Goal: Task Accomplishment & Management: Manage account settings

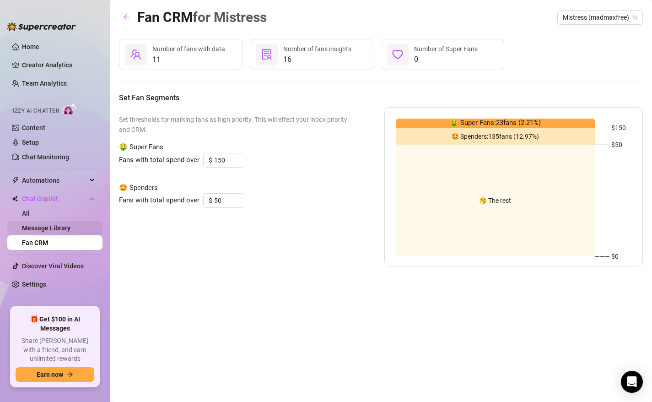
click at [53, 224] on link "Message Library" at bounding box center [46, 227] width 48 height 7
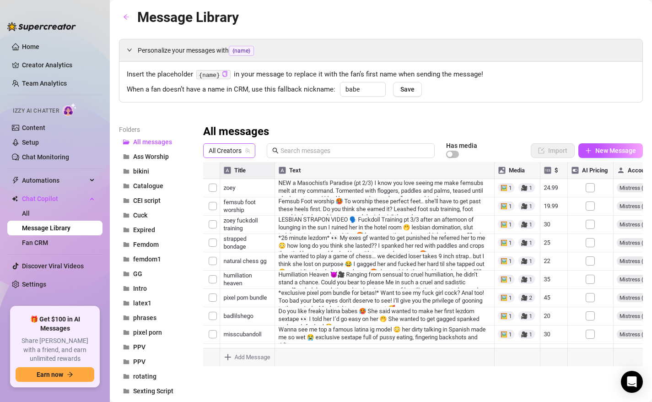
click at [237, 148] on span "All Creators" at bounding box center [229, 151] width 41 height 14
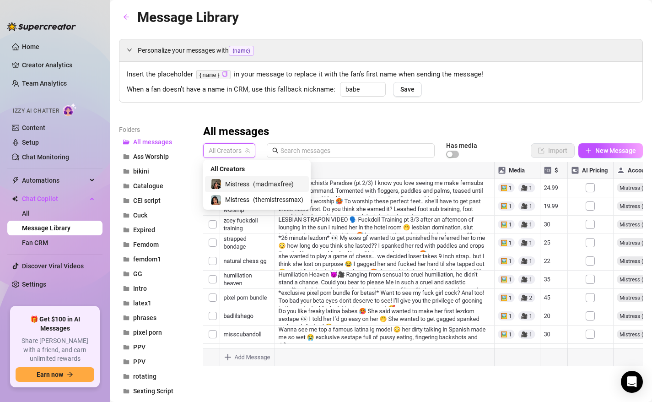
click at [251, 188] on div "Mistress ( madmaxfree )" at bounding box center [256, 183] width 93 height 11
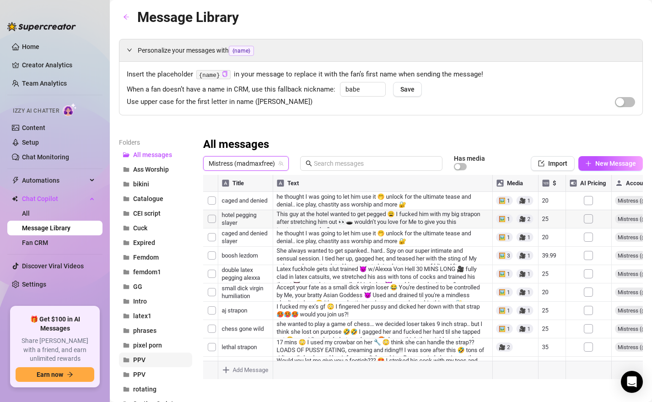
click at [147, 357] on button "PPV" at bounding box center [155, 359] width 73 height 15
click at [147, 372] on button "PPV" at bounding box center [155, 374] width 73 height 15
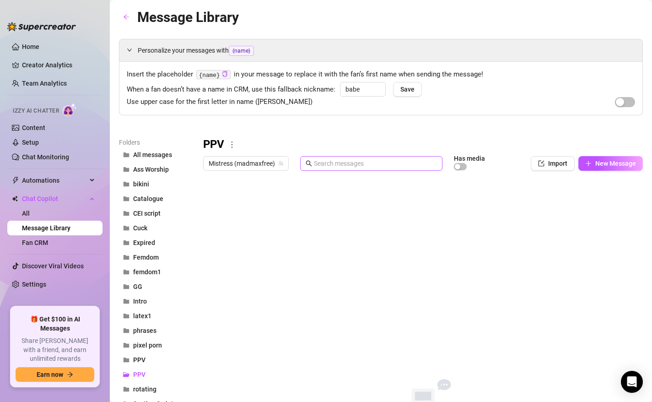
scroll to position [5, 0]
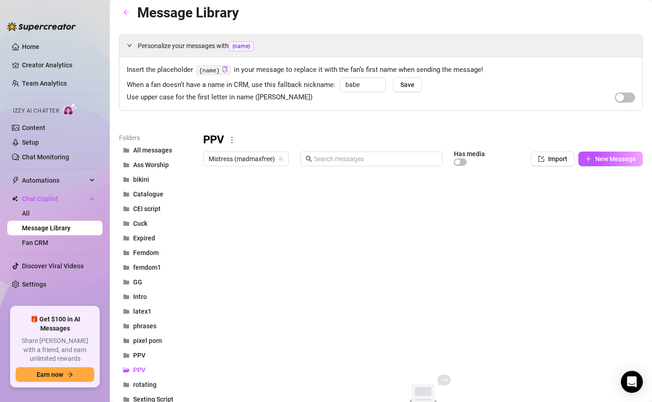
click at [232, 140] on icon "more" at bounding box center [232, 140] width 8 height 8
click at [255, 172] on link "Delete" at bounding box center [249, 169] width 27 height 7
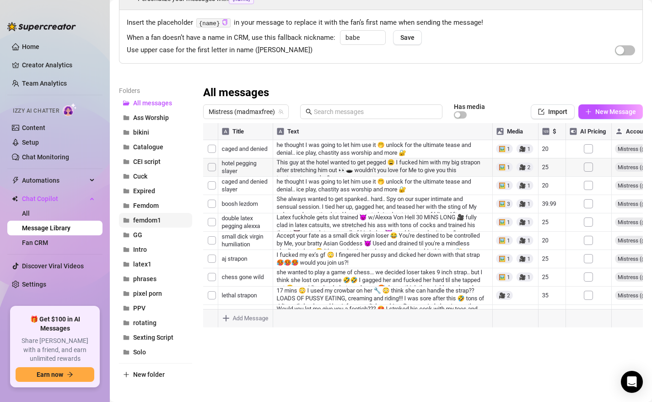
scroll to position [59, 0]
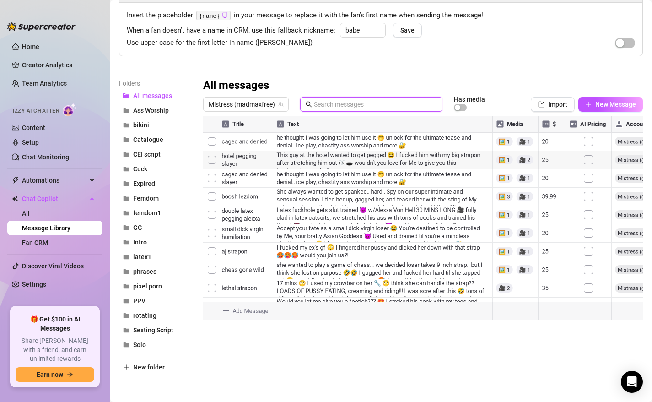
click at [334, 102] on input "text" at bounding box center [375, 104] width 123 height 10
type input "caged"
click at [210, 159] on div at bounding box center [423, 218] width 440 height 204
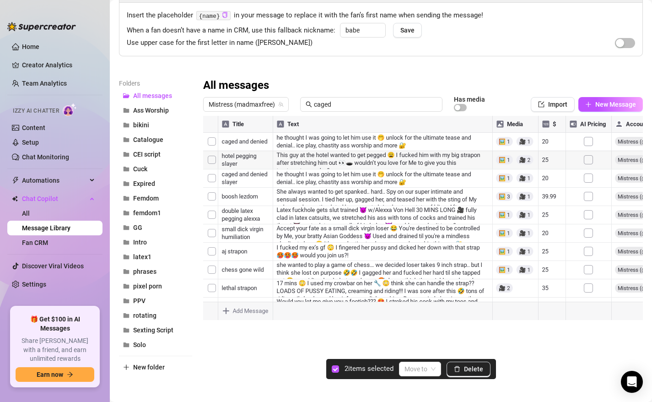
click at [209, 141] on div at bounding box center [423, 218] width 440 height 204
click at [214, 159] on div at bounding box center [423, 218] width 440 height 204
click at [215, 183] on div at bounding box center [423, 218] width 440 height 204
click at [210, 176] on div at bounding box center [423, 218] width 440 height 204
click at [465, 369] on span "Delete" at bounding box center [473, 368] width 19 height 7
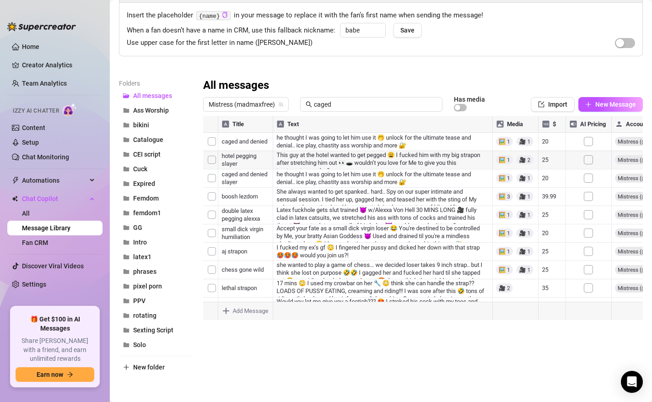
click at [216, 142] on div at bounding box center [423, 218] width 440 height 204
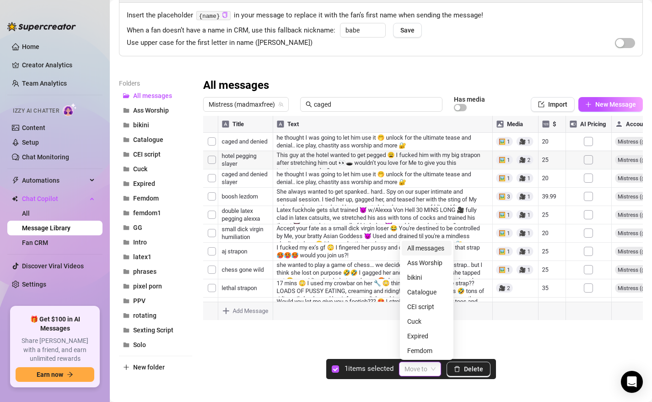
click at [423, 372] on input "search" at bounding box center [415, 369] width 23 height 14
click at [423, 310] on div "PPV" at bounding box center [426, 307] width 39 height 10
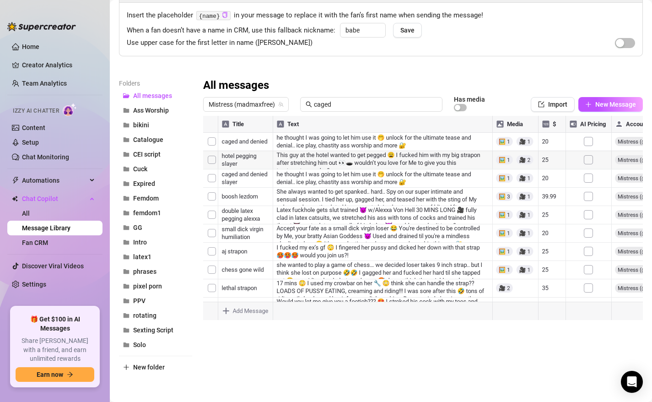
click at [210, 143] on div at bounding box center [423, 218] width 440 height 204
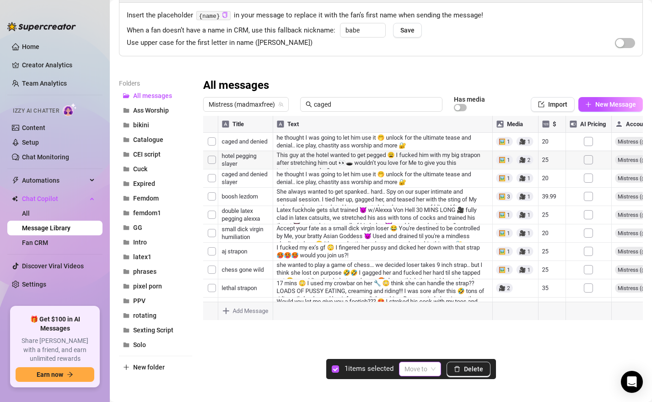
click at [426, 365] on input "search" at bounding box center [415, 369] width 23 height 14
click at [419, 307] on div "PPV" at bounding box center [426, 307] width 39 height 10
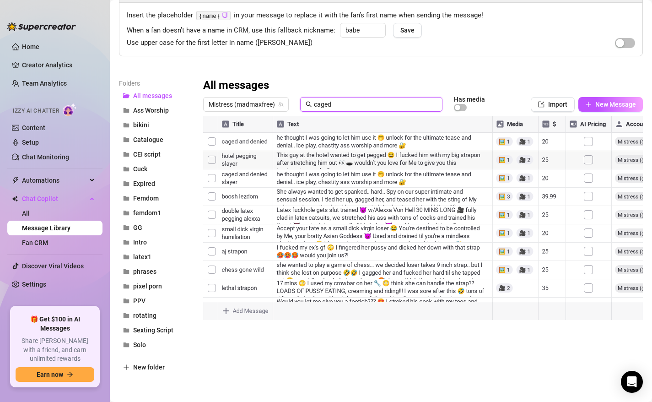
click at [367, 102] on input "caged" at bounding box center [375, 104] width 123 height 10
